Goal: Check status: Check status

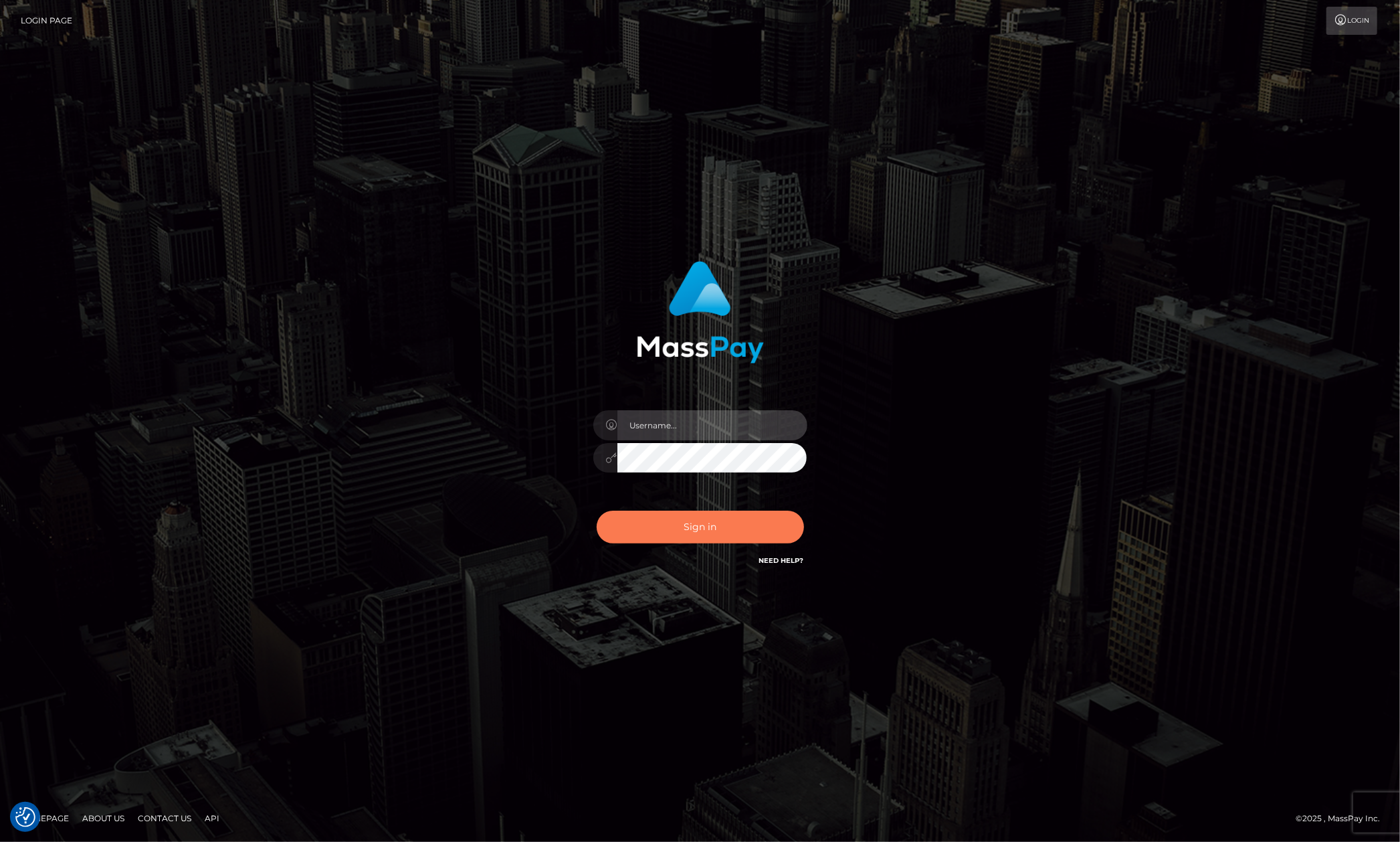
type input "Allen.megabonanza"
click at [697, 518] on button "Sign in" at bounding box center [700, 527] width 208 height 33
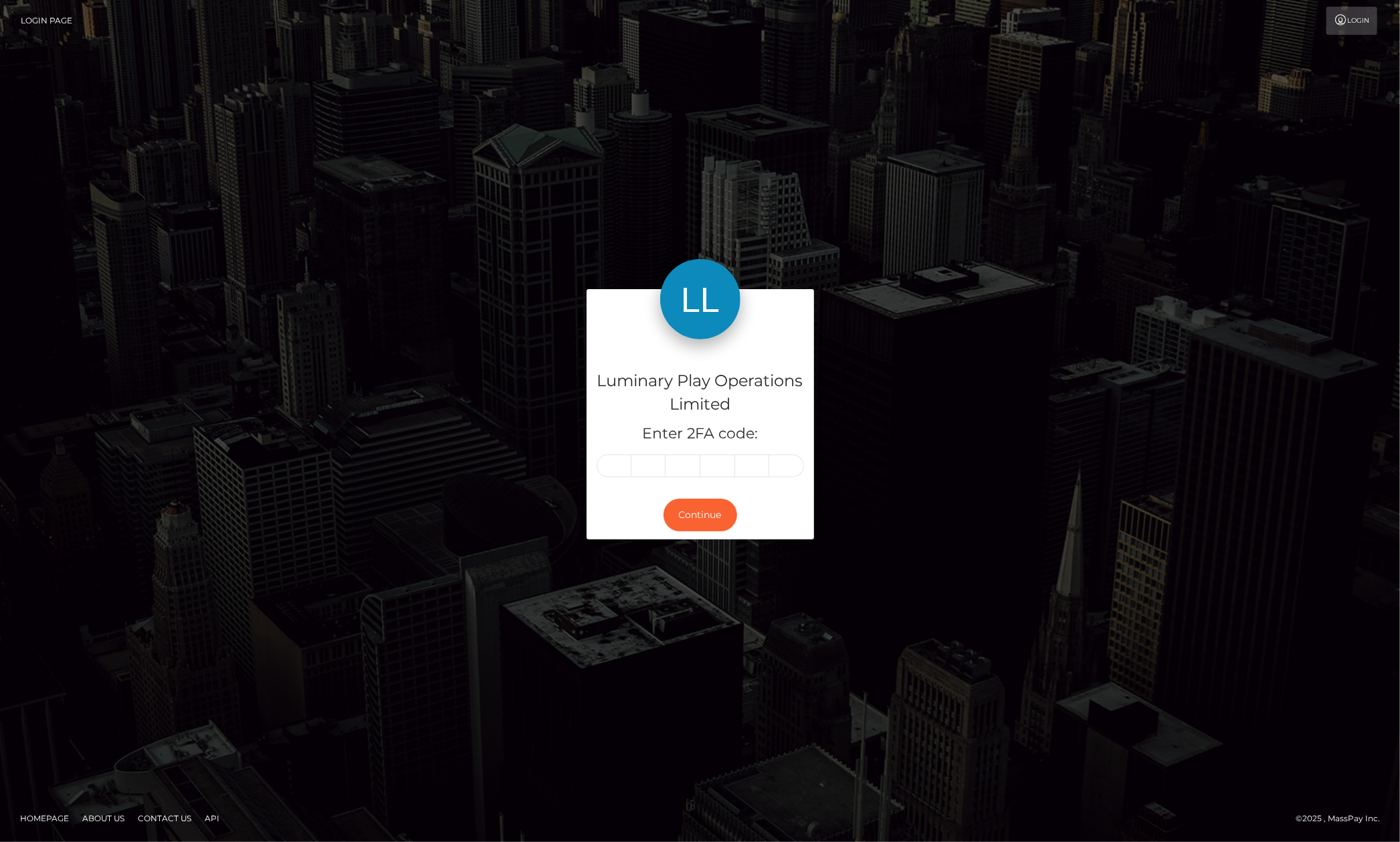
click at [619, 463] on input "text" at bounding box center [614, 465] width 35 height 23
type input "1"
type input "3"
type input "7"
type input "8"
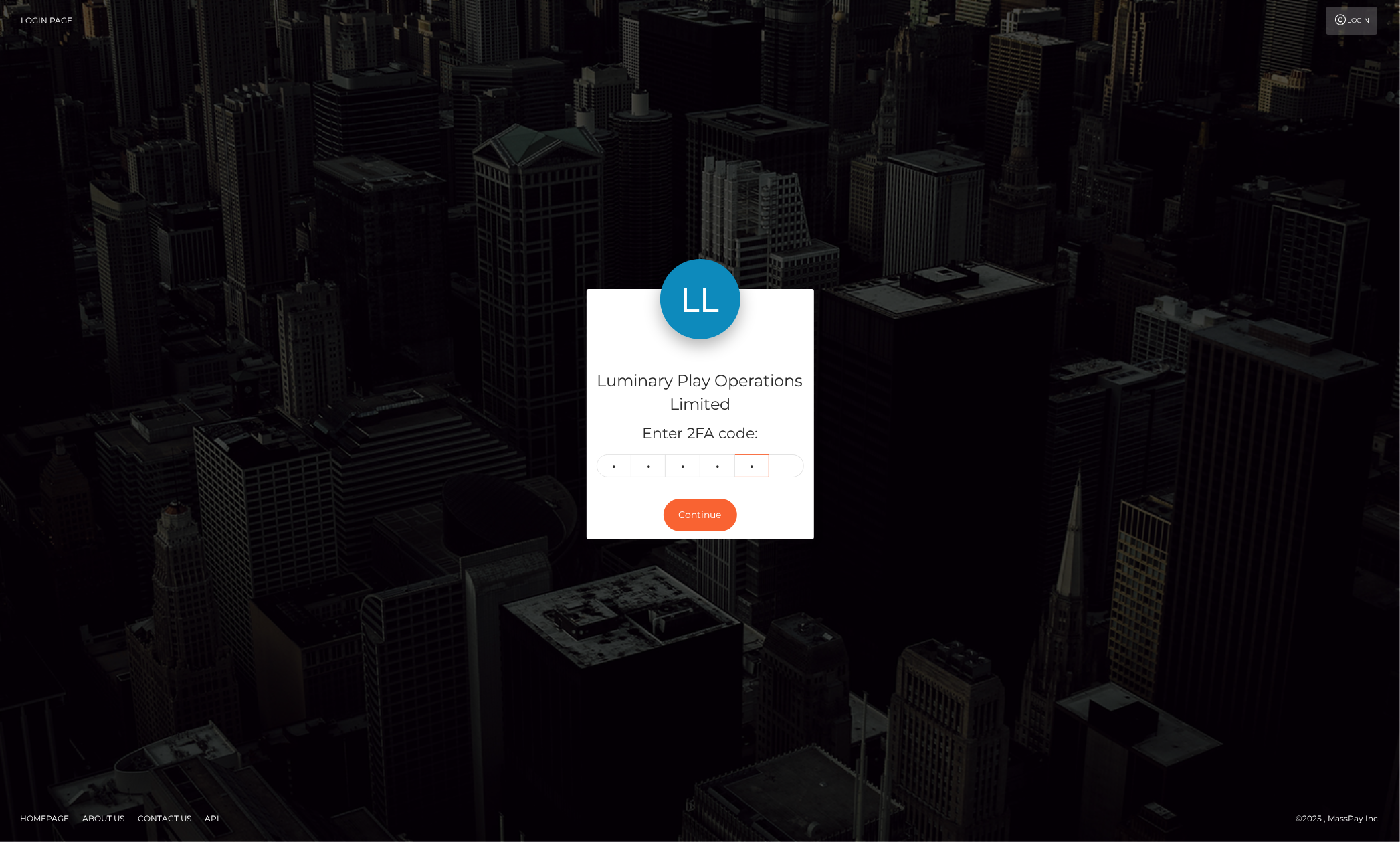
type input "7"
type input "8"
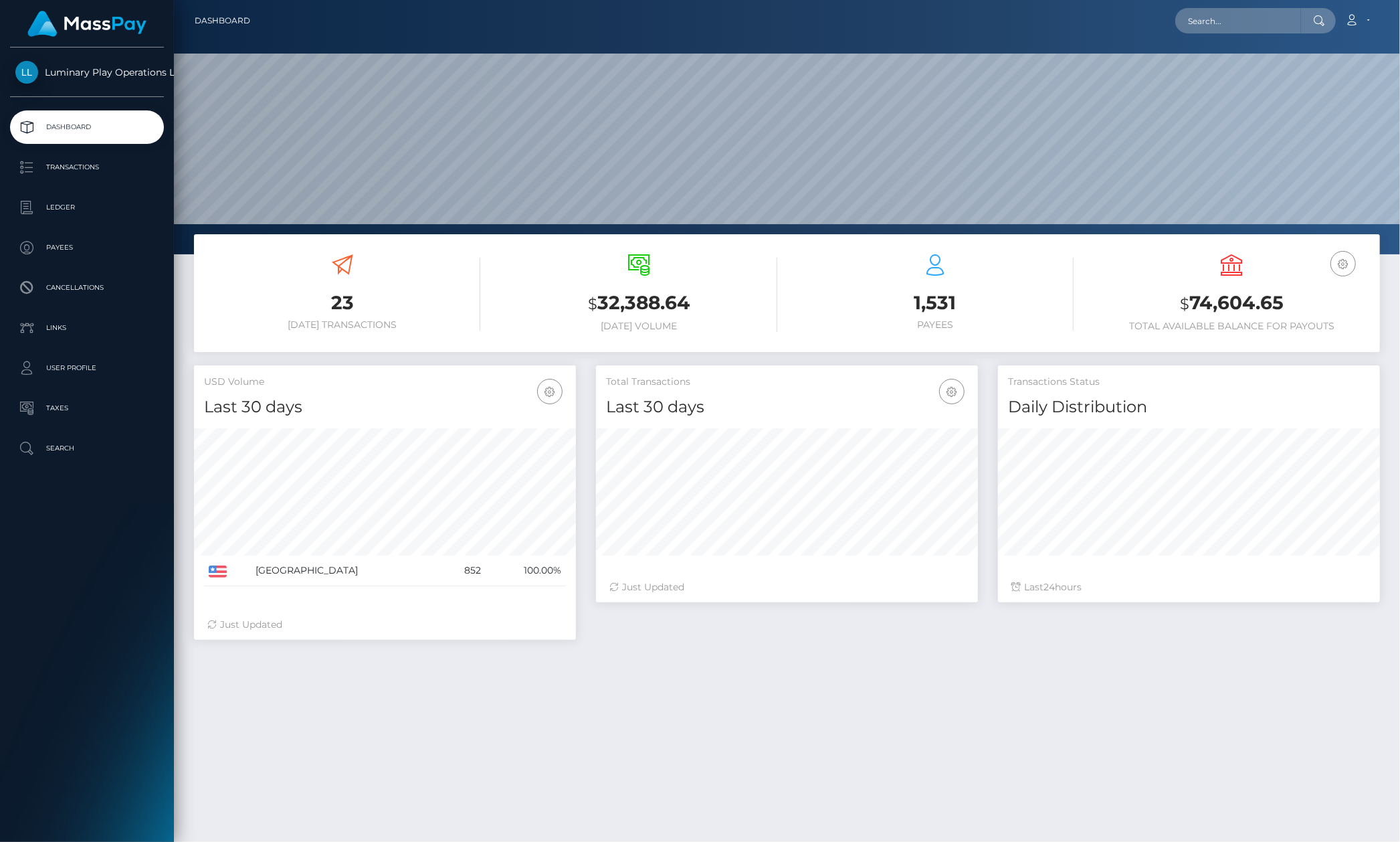
scroll to position [235, 382]
click at [1265, 36] on nav "Dashboard Loading... Loading... Account Edit Profile" at bounding box center [787, 20] width 1226 height 41
click at [1269, 24] on input "text" at bounding box center [1238, 21] width 125 height 26
paste input "363784"
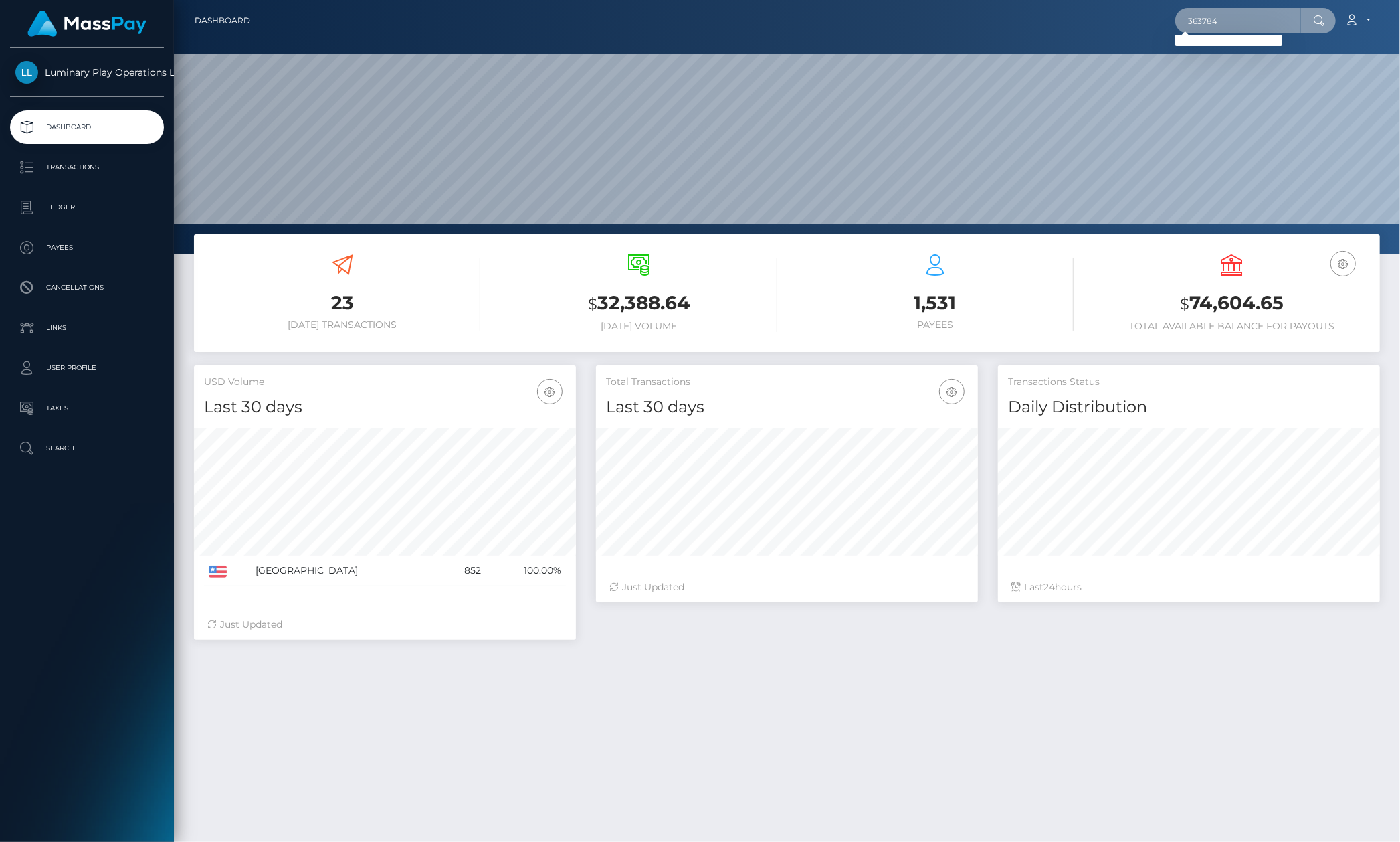
click at [1218, 26] on input "363784" at bounding box center [1238, 21] width 125 height 26
paste input "text"
type input "363784"
click at [89, 159] on p "Transactions" at bounding box center [87, 167] width 143 height 20
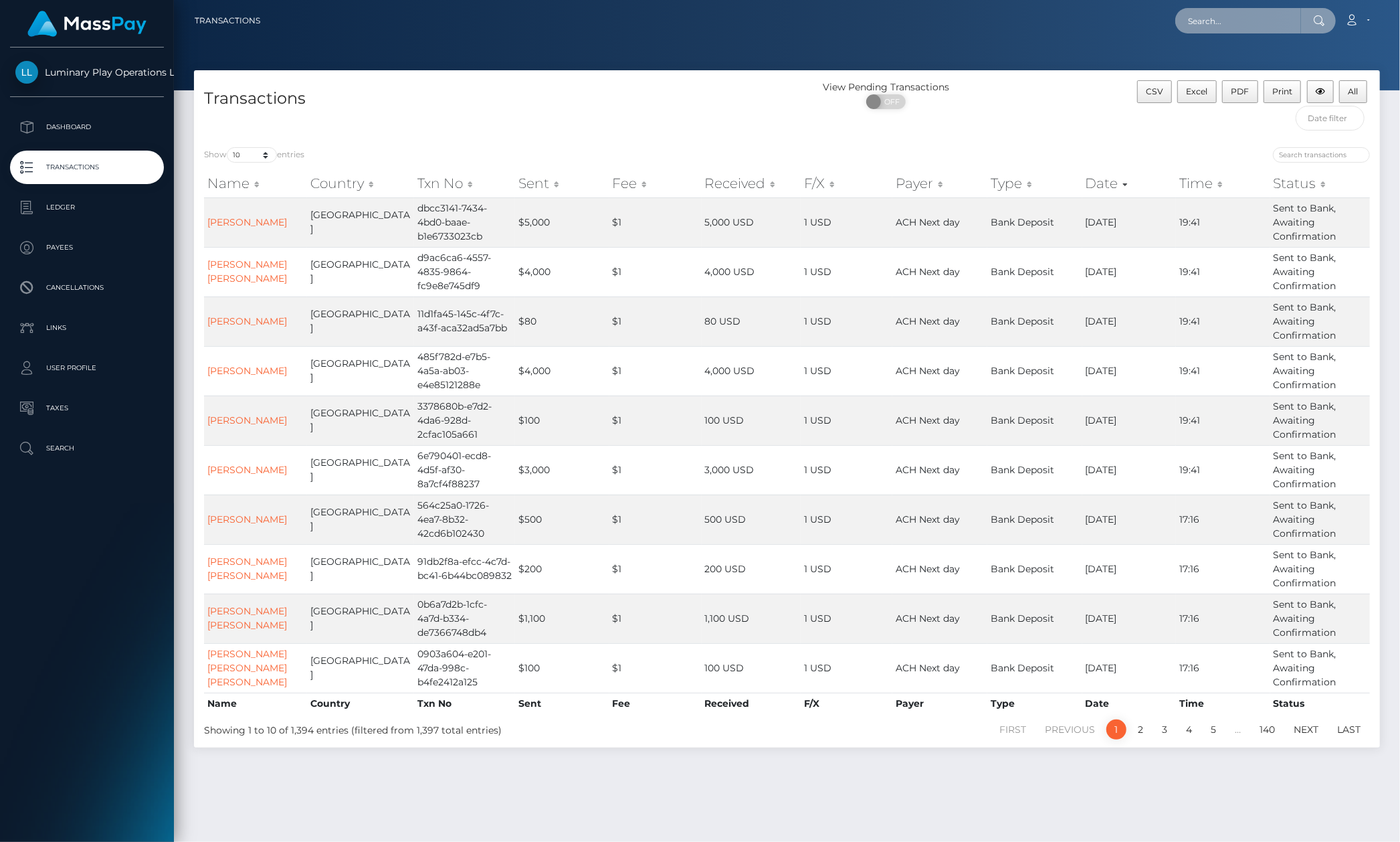
click at [1248, 19] on input "text" at bounding box center [1238, 21] width 125 height 26
paste input "363784"
type input "363784"
click at [1323, 156] on input "search" at bounding box center [1321, 155] width 97 height 16
paste input "363784"
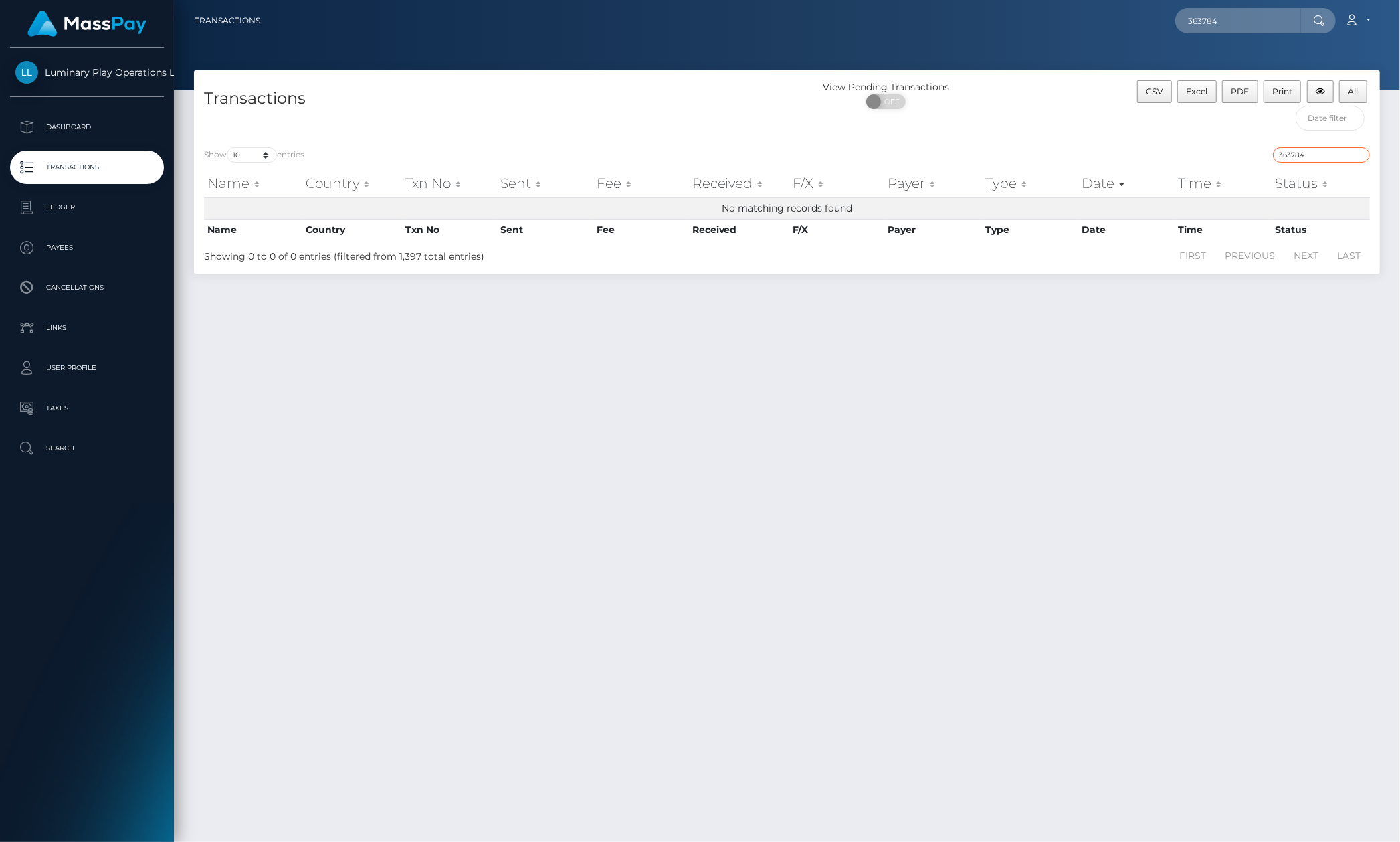
type input "363784"
drag, startPoint x: 260, startPoint y: 154, endPoint x: 269, endPoint y: 162, distance: 12.0
click at [266, 159] on select "10 25 50 100 250 500 1,000 3,500" at bounding box center [252, 155] width 50 height 16
select select "3500"
click at [228, 148] on select "10 25 50 100 250 500 1,000 3,500" at bounding box center [252, 155] width 50 height 16
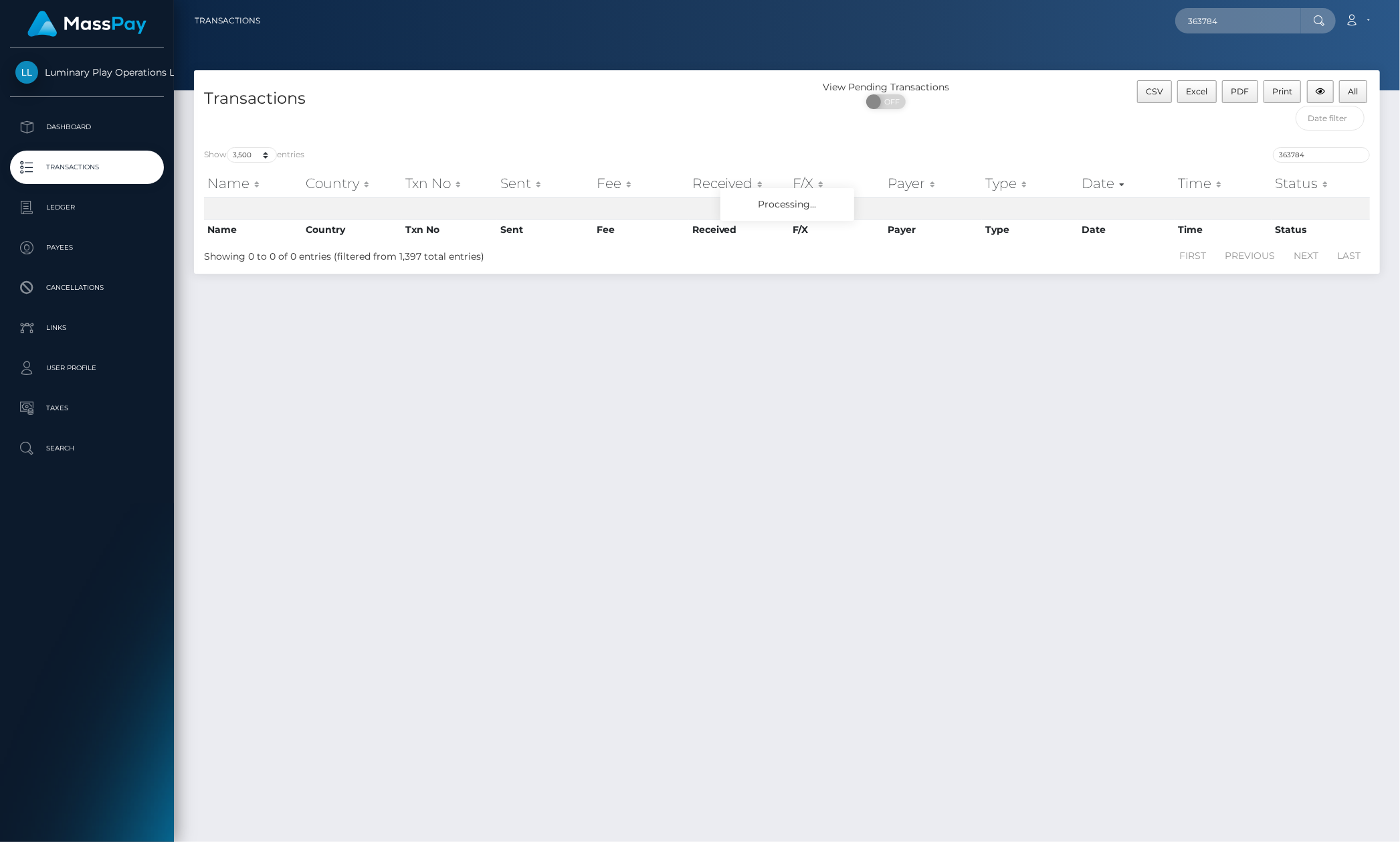
click at [721, 87] on h4 "Transactions" at bounding box center [490, 99] width 574 height 24
click at [1228, 140] on div "Show 10 25 50 100 250 500 1,000 3,500 entries 363784 Name Country Txn No Sent F…" at bounding box center [787, 205] width 1186 height 136
drag, startPoint x: 1323, startPoint y: 156, endPoint x: 1368, endPoint y: 161, distance: 45.3
click at [1325, 156] on input "363784" at bounding box center [1321, 155] width 97 height 16
click at [1360, 153] on input "363784" at bounding box center [1321, 155] width 97 height 16
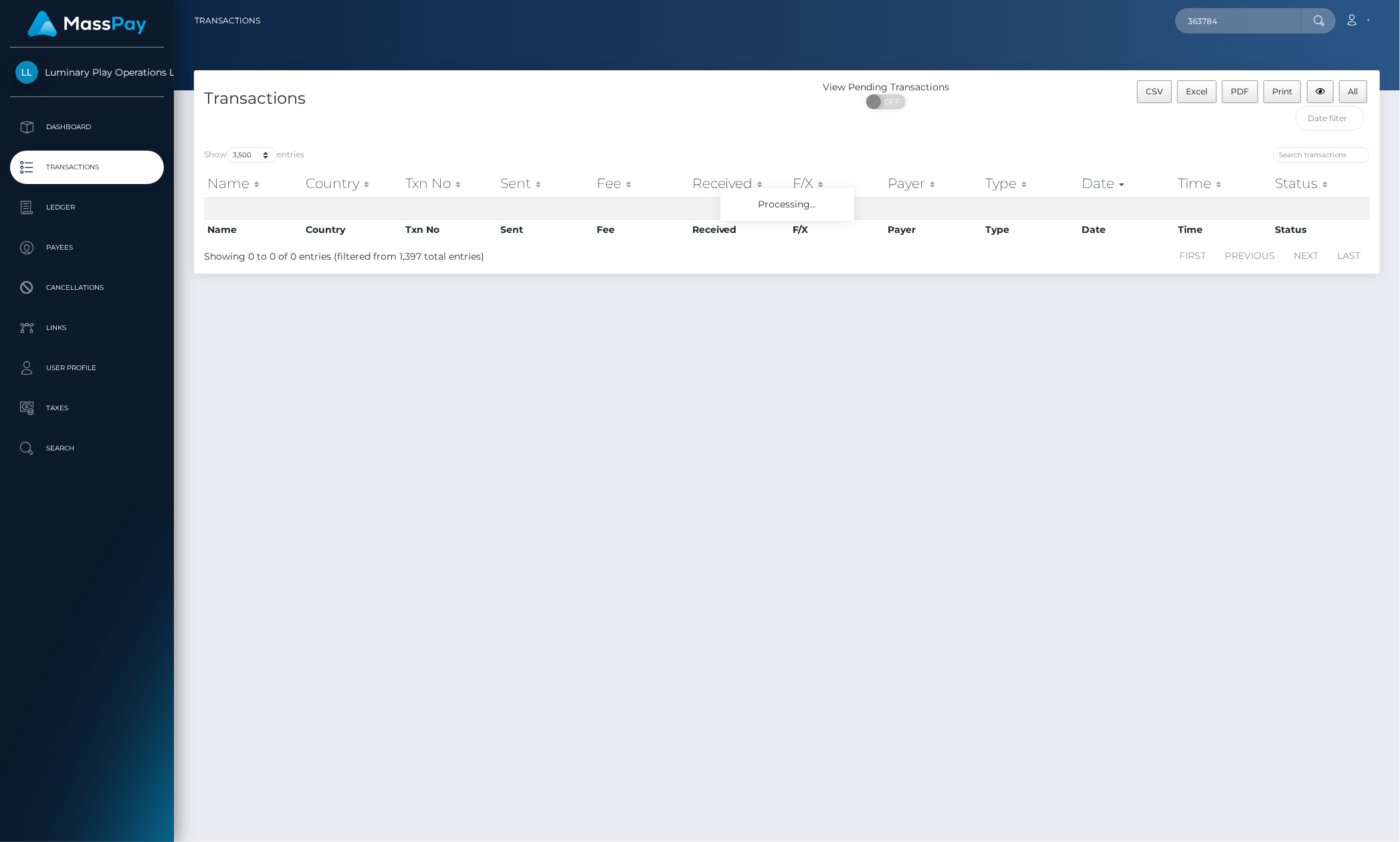
drag, startPoint x: 845, startPoint y: 83, endPoint x: 1141, endPoint y: 116, distance: 297.8
click at [845, 81] on div "View Pending Transactions" at bounding box center [887, 87] width 198 height 14
click at [1298, 153] on input "search" at bounding box center [1321, 155] width 97 height 16
paste input "363,784"
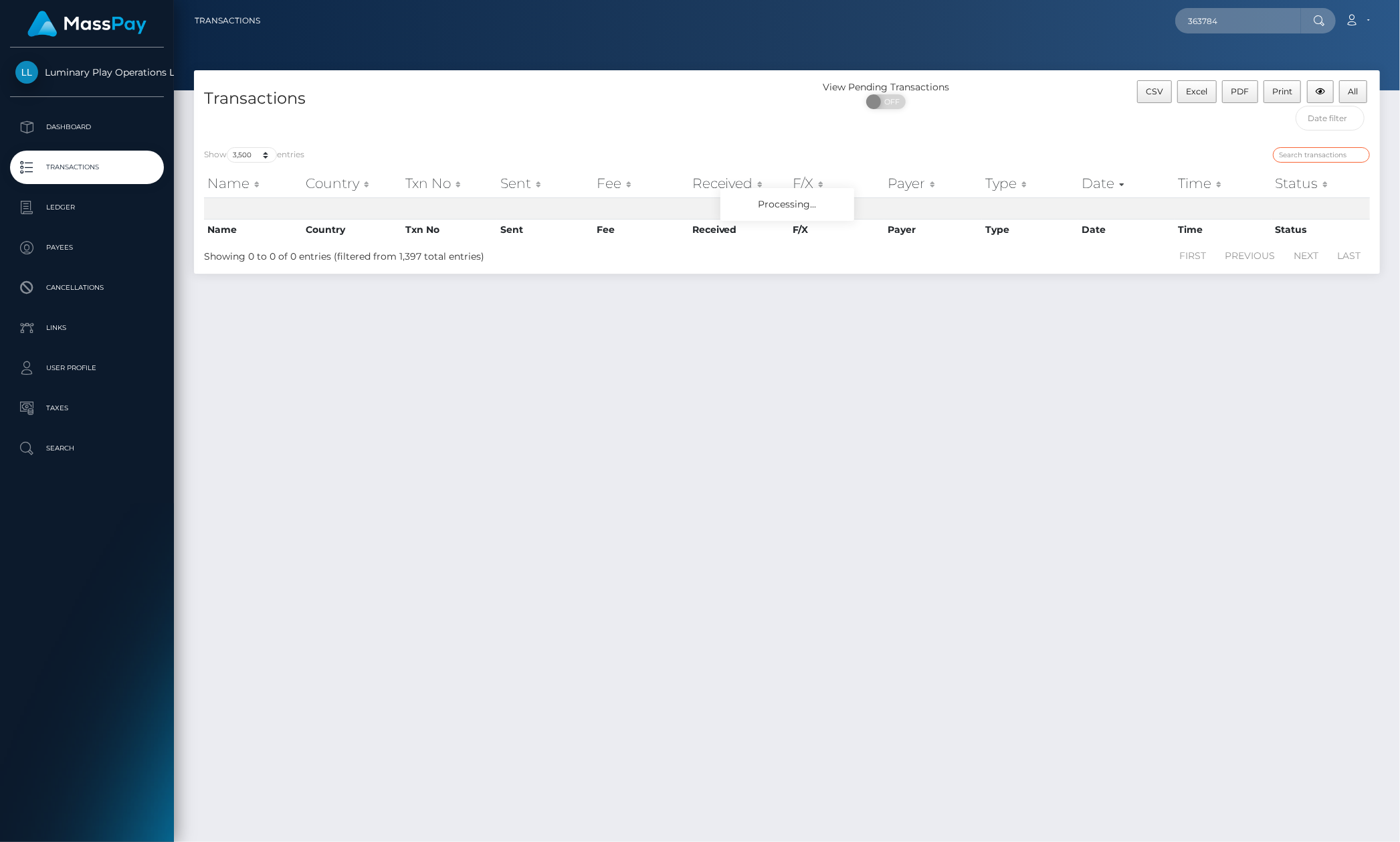
type input "363,784"
click at [1322, 160] on input "search" at bounding box center [1321, 155] width 97 height 16
click at [1358, 93] on button "All" at bounding box center [1353, 92] width 28 height 23
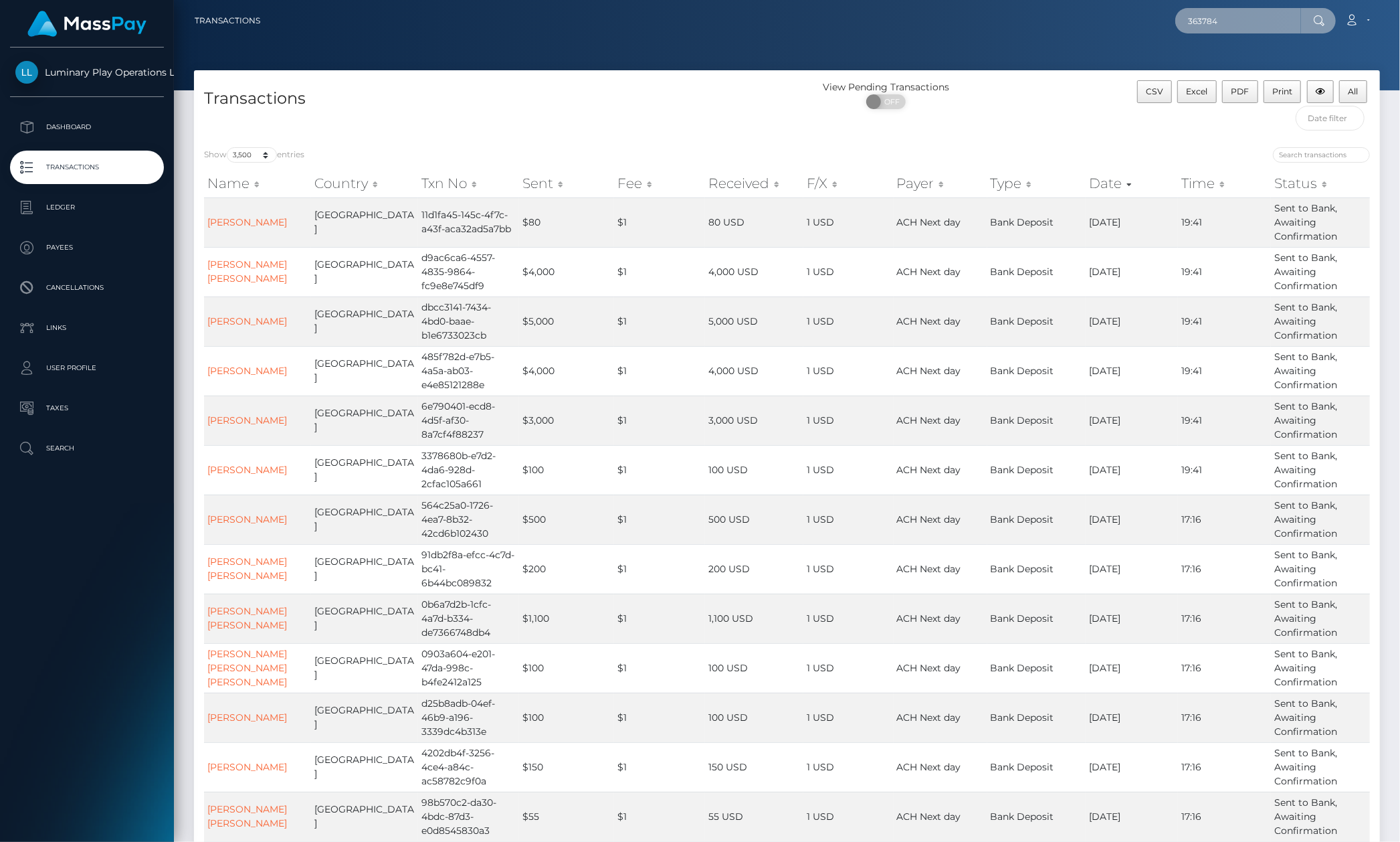
click at [1235, 14] on input "363784" at bounding box center [1238, 21] width 125 height 26
paste input "fa279b8e-860b-4ac2-b48f-8e64585812af"
type input "fa279b8e-860b-4ac2-b48f-8e64585812af"
click at [1239, 72] on link "TERESA ANN BELL" at bounding box center [1229, 69] width 107 height 25
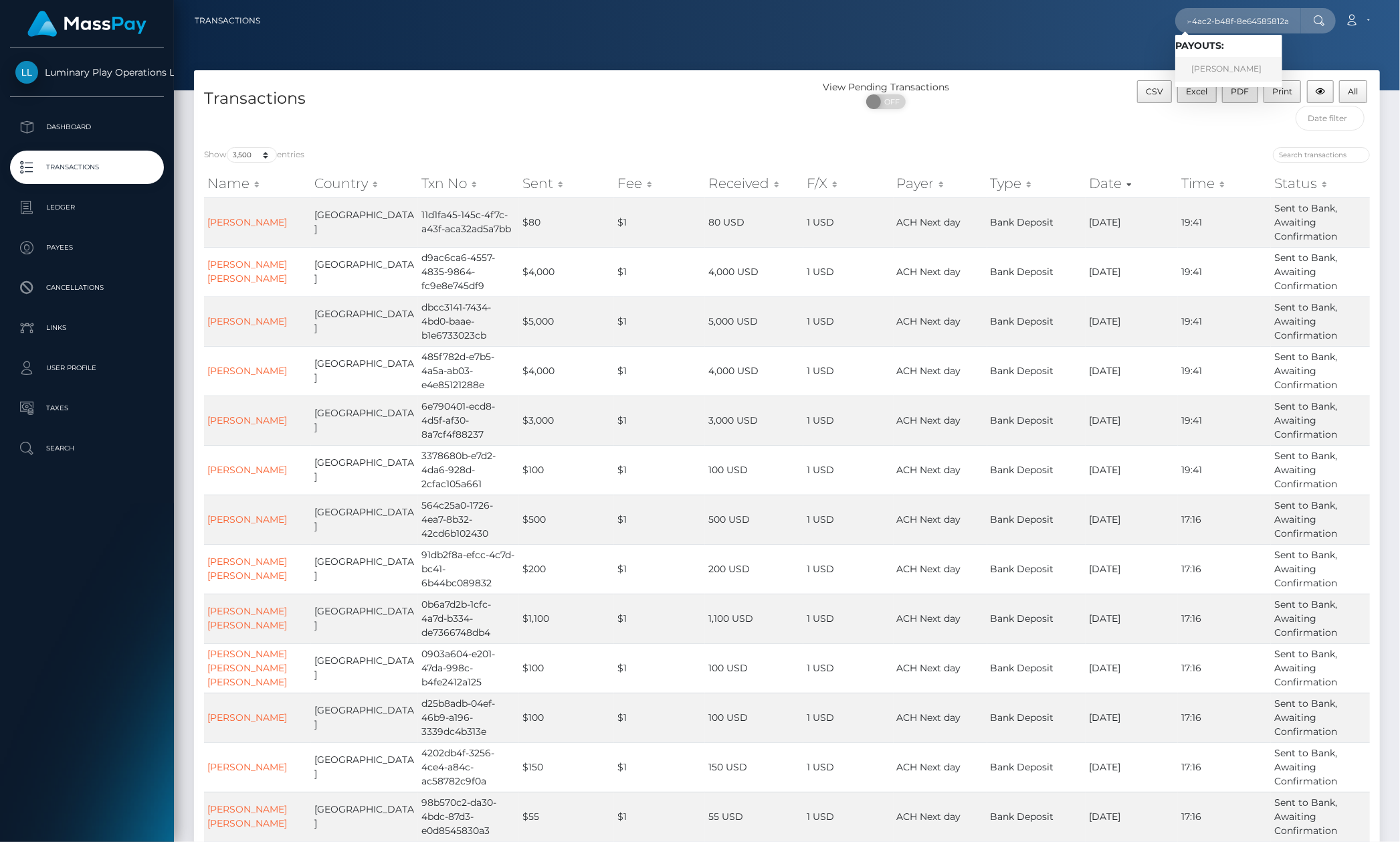
scroll to position [0, 0]
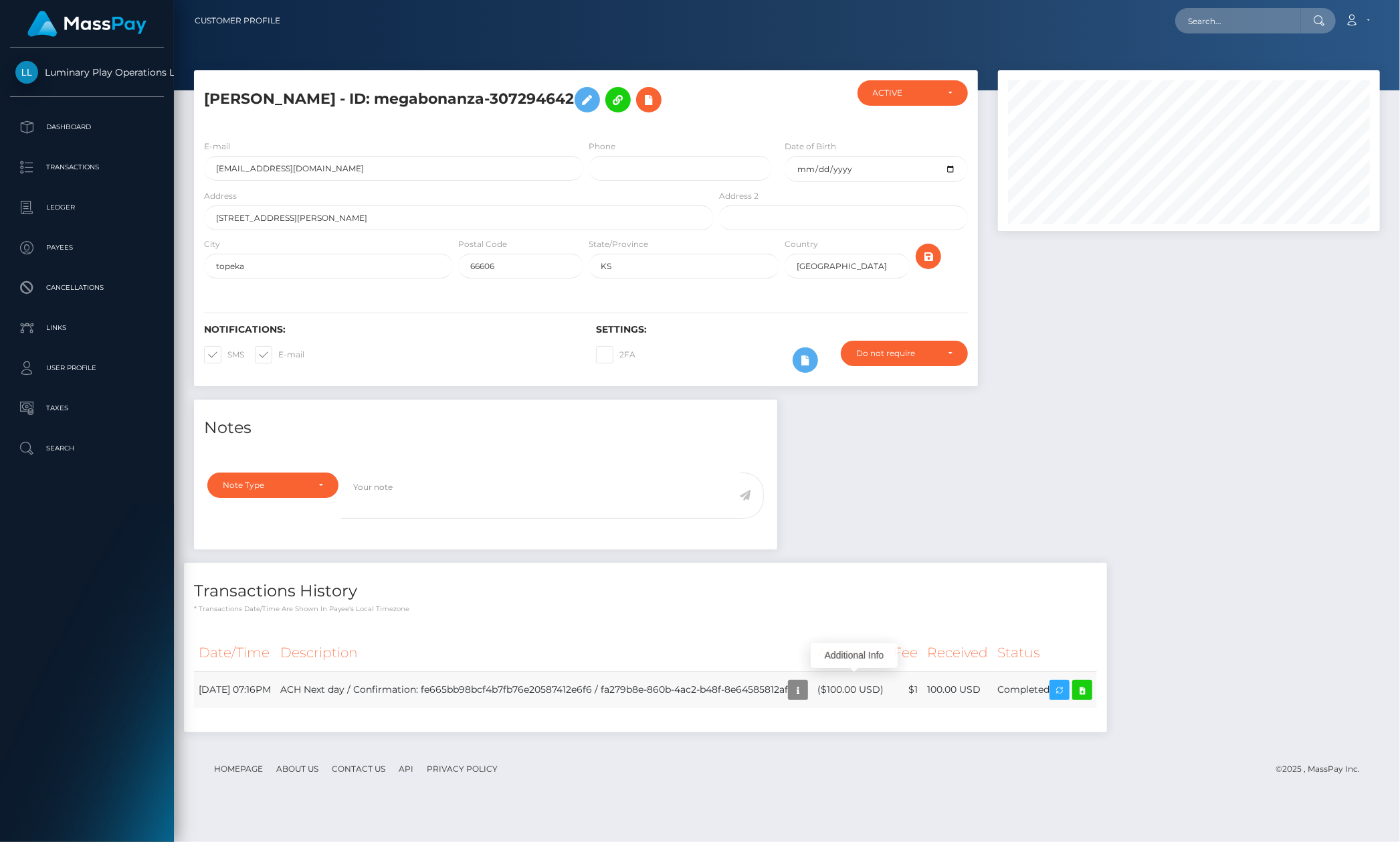
scroll to position [160, 382]
click at [813, 685] on td "ACH Next day / Confirmation: fe665bb98bcf4b7fb76e20587412e6f6 / fa279b8e-860b-4…" at bounding box center [544, 689] width 537 height 37
click at [806, 682] on icon "button" at bounding box center [799, 690] width 16 height 16
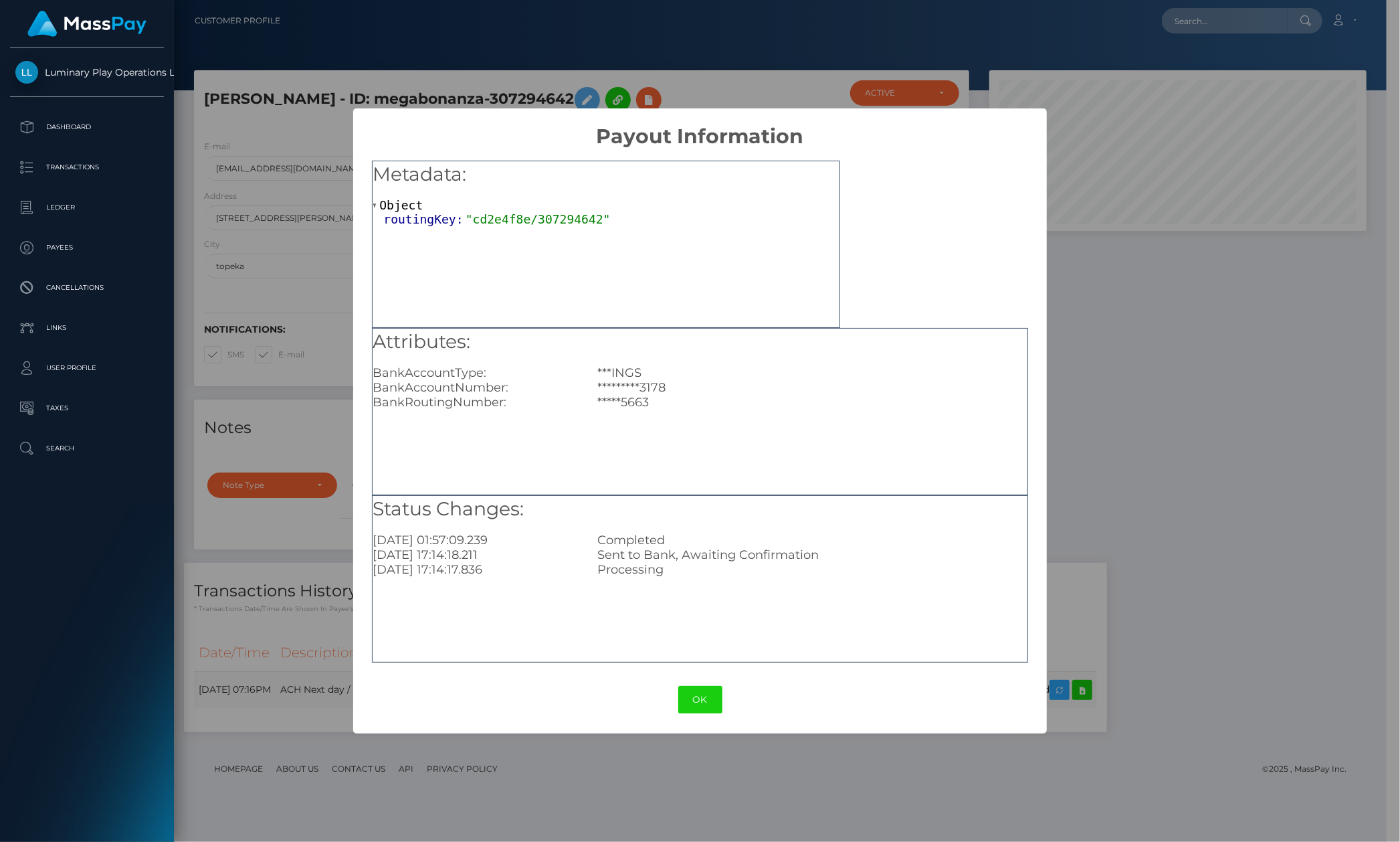
scroll to position [669031, 668679]
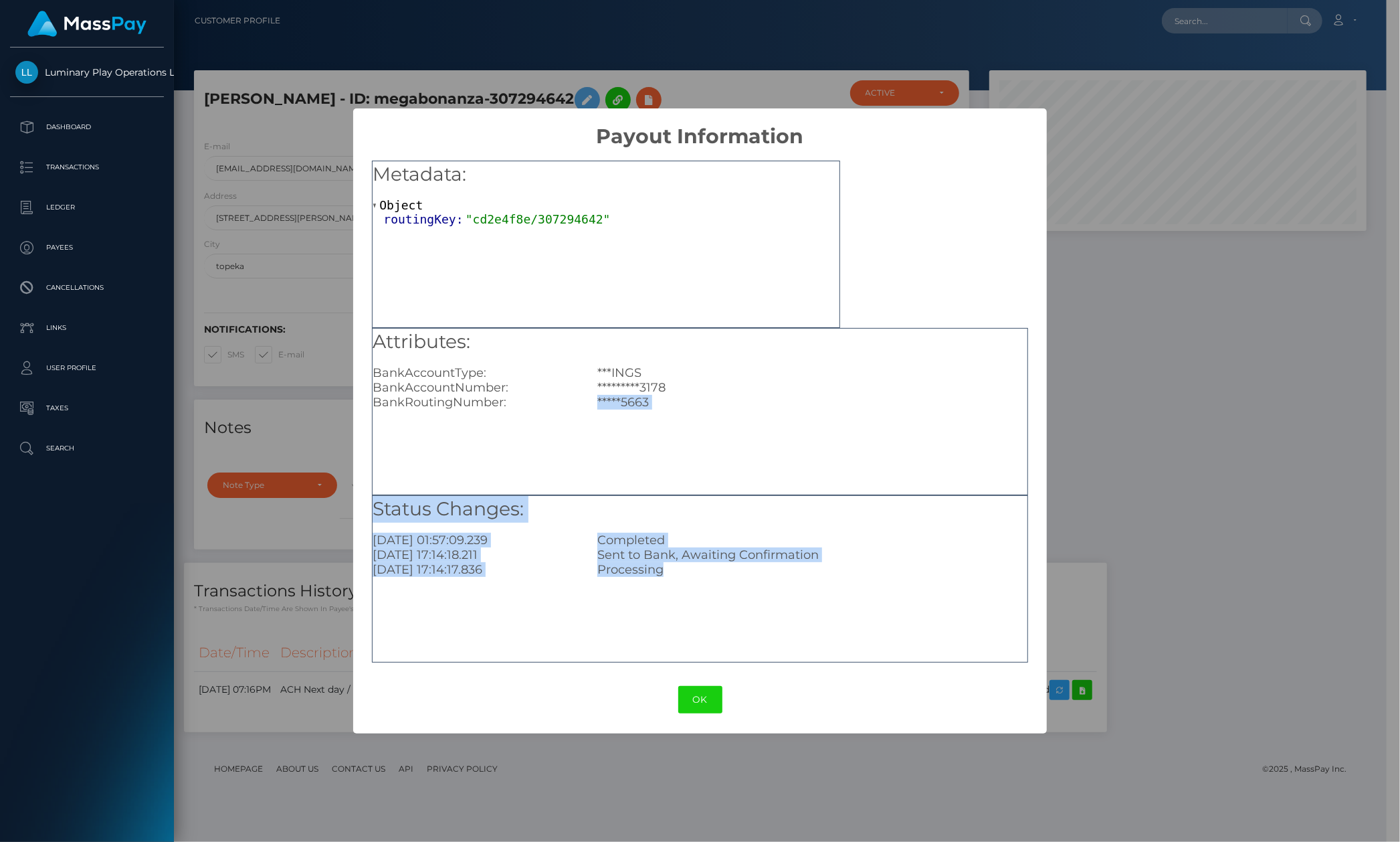
drag, startPoint x: 677, startPoint y: 577, endPoint x: 695, endPoint y: 513, distance: 66.5
click at [565, 489] on div "Metadata: Object routingKey: "cd2e4f8e/307294642" Attributes: BankAccountType: …" at bounding box center [700, 406] width 695 height 517
click at [708, 426] on div "Attributes: BankAccountType: ***INGS BankAccountNumber: *********3178 BankRouti…" at bounding box center [700, 411] width 656 height 167
